Goal: Check status

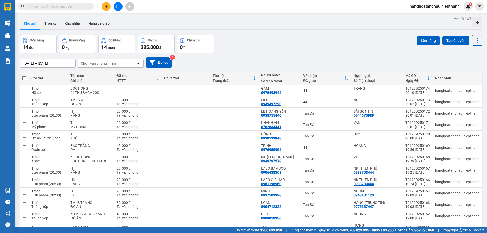
click at [54, 8] on input "text" at bounding box center [58, 7] width 60 height 6
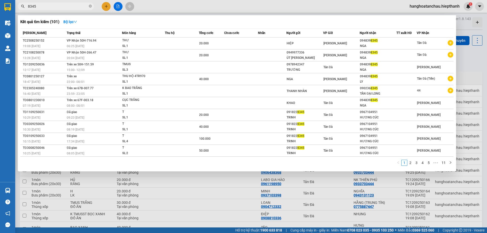
type input "8345"
click at [78, 30] on span "Trạng thái" at bounding box center [74, 33] width 14 height 6
click at [72, 23] on strong "Bộ lọc" at bounding box center [70, 22] width 14 height 4
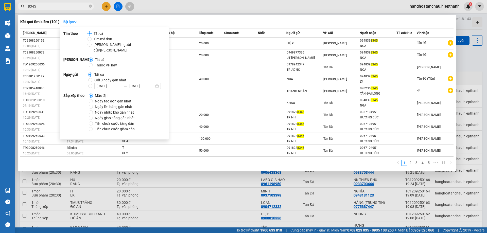
click at [100, 77] on span "Gửi 3 ngày gần nhất" at bounding box center [110, 80] width 36 height 6
click at [92, 78] on input "Gửi 3 ngày gần nhất" at bounding box center [90, 80] width 4 height 4
radio input "true"
radio input "false"
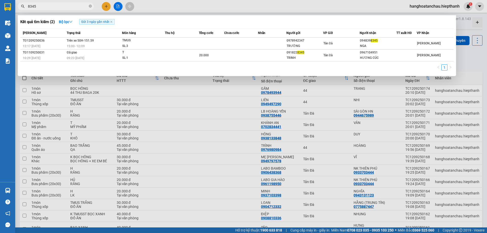
click at [285, 16] on div "Kết quả [PERSON_NAME] ( 2 ) Bộ lọc Gửi 3 ngày gần nhất Mã ĐH Trạng thái Món hàn…" at bounding box center [237, 45] width 438 height 61
click at [65, 8] on input "8345" at bounding box center [58, 7] width 60 height 6
click at [91, 5] on icon "close-circle" at bounding box center [90, 6] width 3 height 3
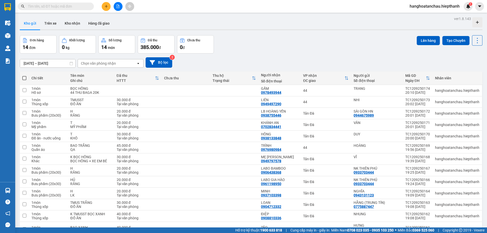
click at [73, 8] on input "text" at bounding box center [58, 7] width 60 height 6
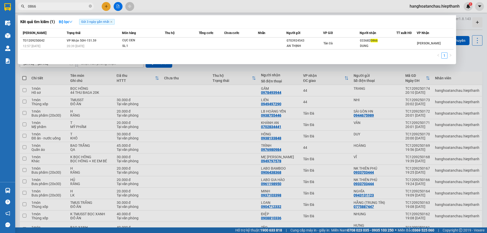
type input "0866"
